Goal: Task Accomplishment & Management: Manage account settings

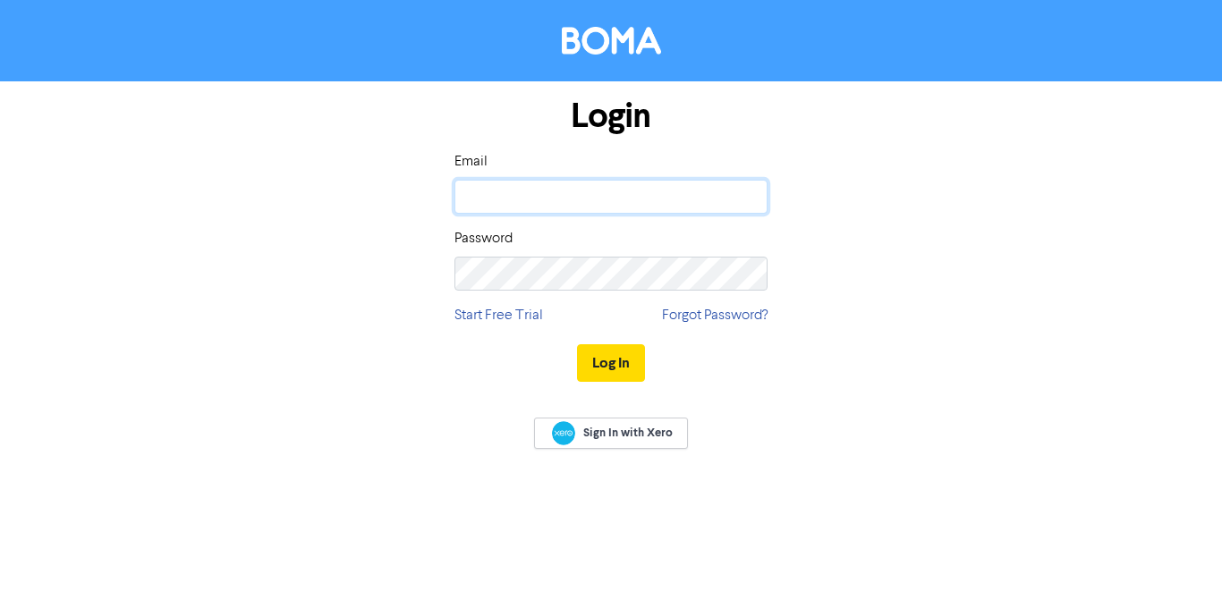
click at [607, 195] on input "email" at bounding box center [611, 197] width 313 height 34
click at [891, 193] on div "Login Email Password Start Free Trial Forgot Password? Log In" at bounding box center [611, 240] width 1020 height 319
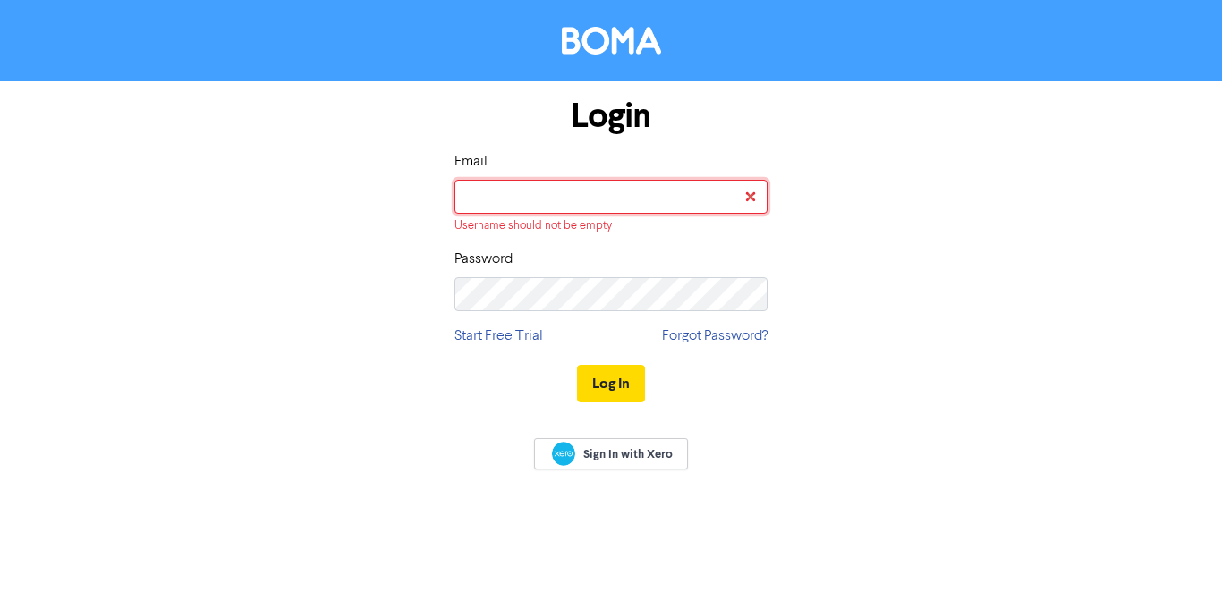
click at [644, 208] on input "email" at bounding box center [611, 197] width 313 height 34
click at [616, 204] on input "email" at bounding box center [611, 197] width 313 height 34
click at [864, 204] on div "Login Email Username should not be empty Password Start Free Trial Forgot Passw…" at bounding box center [611, 250] width 1020 height 339
click at [652, 196] on input "email" at bounding box center [611, 197] width 313 height 34
type input "[EMAIL_ADDRESS][DOMAIN_NAME]"
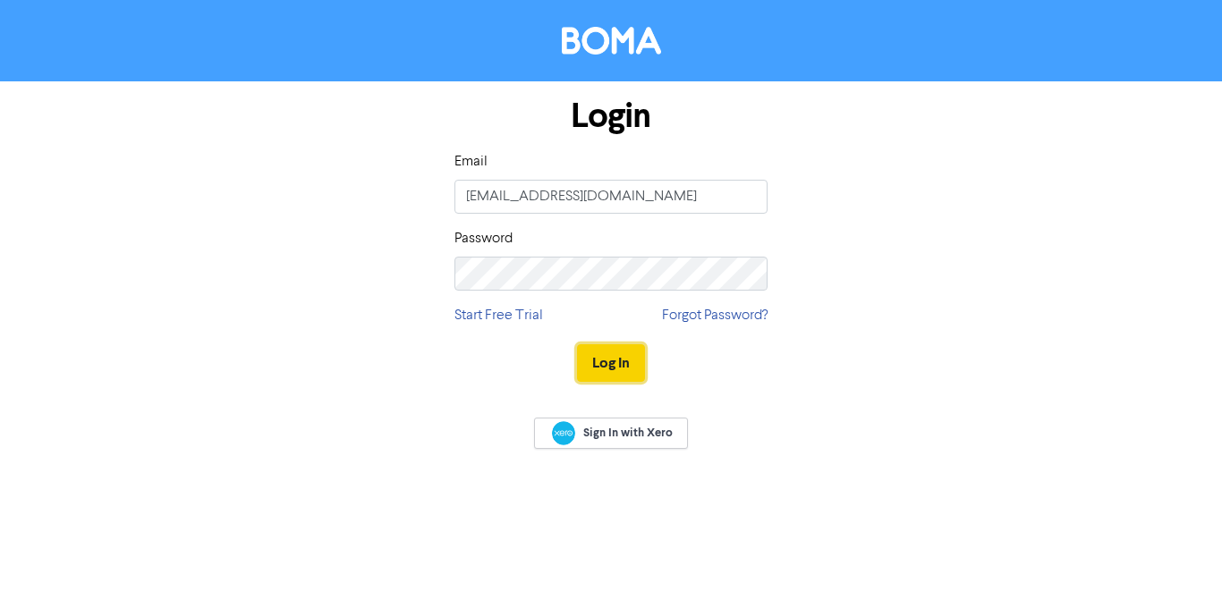
click at [625, 359] on button "Log In" at bounding box center [611, 363] width 68 height 38
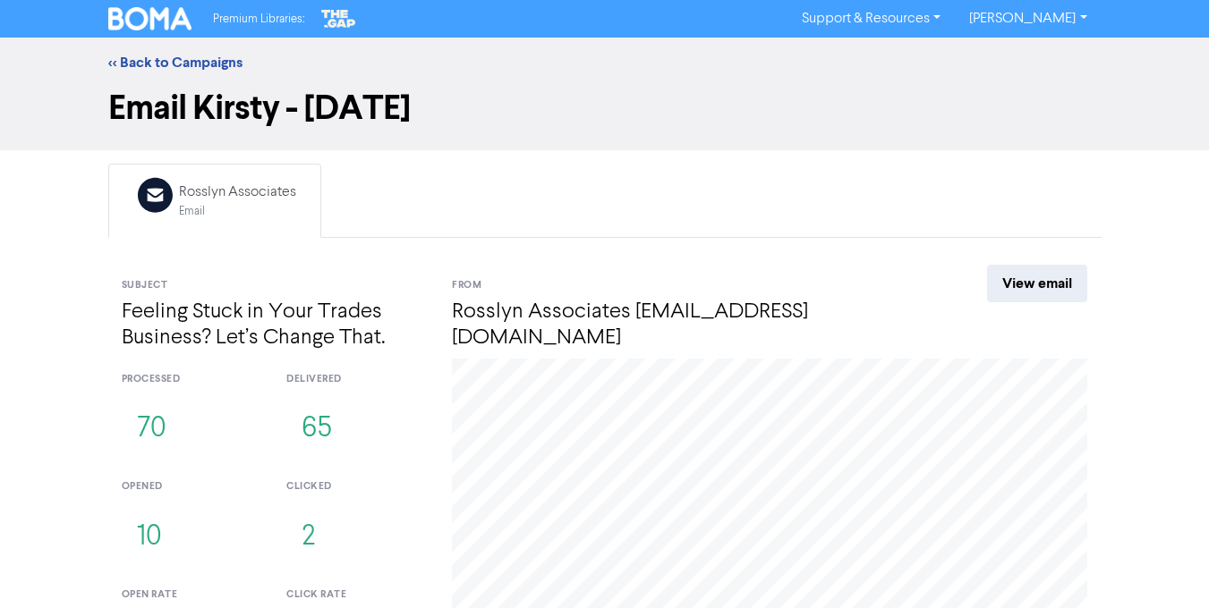
click at [1038, 18] on link "[PERSON_NAME]" at bounding box center [1028, 18] width 146 height 29
click at [907, 20] on link "Support & Resources" at bounding box center [870, 18] width 167 height 29
click at [1041, 147] on div "Email Kirsty - [DATE]" at bounding box center [604, 119] width 1209 height 63
click at [165, 70] on link "<< Back to Campaigns" at bounding box center [175, 63] width 134 height 18
